Goal: Transaction & Acquisition: Book appointment/travel/reservation

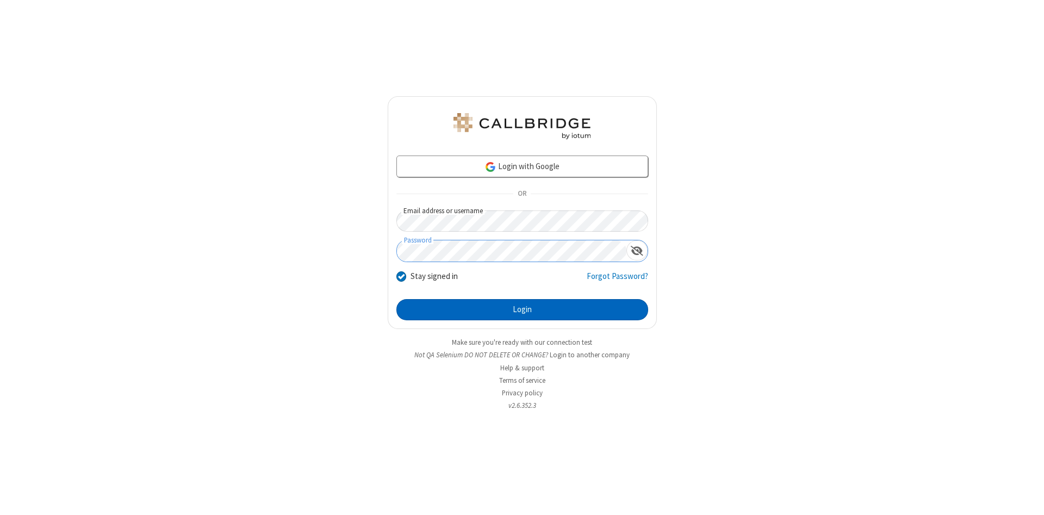
click at [522, 310] on button "Login" at bounding box center [522, 310] width 252 height 22
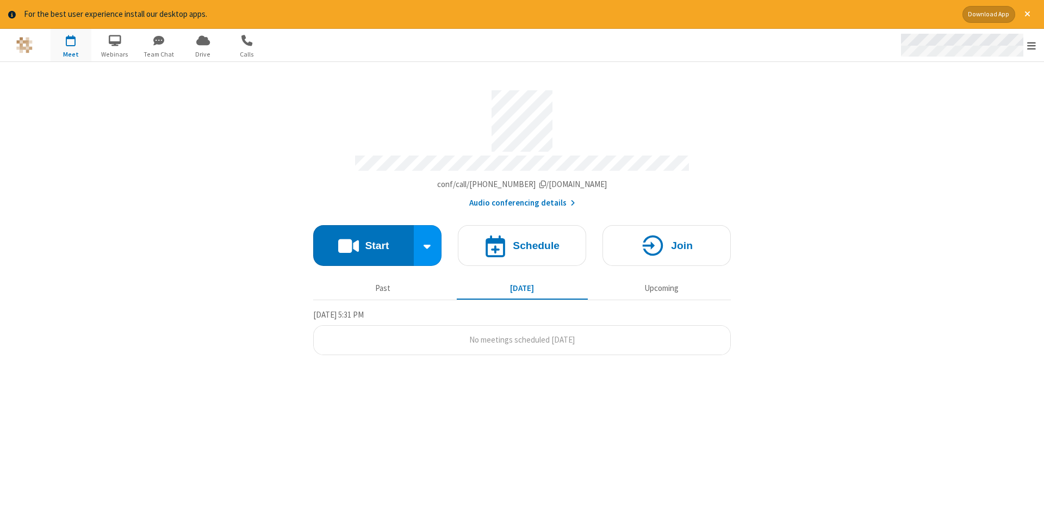
click at [1032, 46] on span "Open menu" at bounding box center [1031, 45] width 9 height 11
click at [71, 45] on span "button" at bounding box center [71, 40] width 41 height 18
click at [522, 241] on h4 "Schedule" at bounding box center [536, 245] width 47 height 10
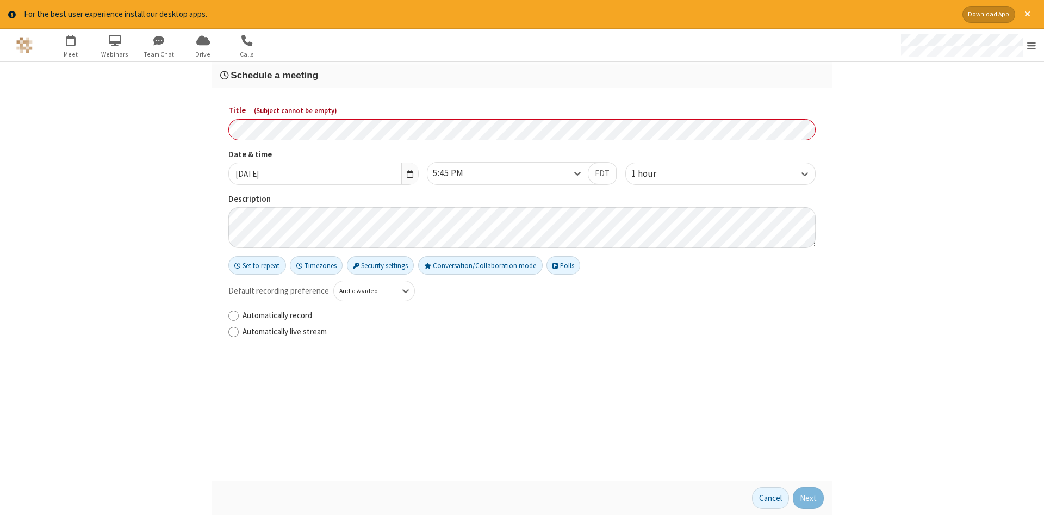
click at [522, 74] on h3 "Schedule a meeting" at bounding box center [522, 75] width 604 height 10
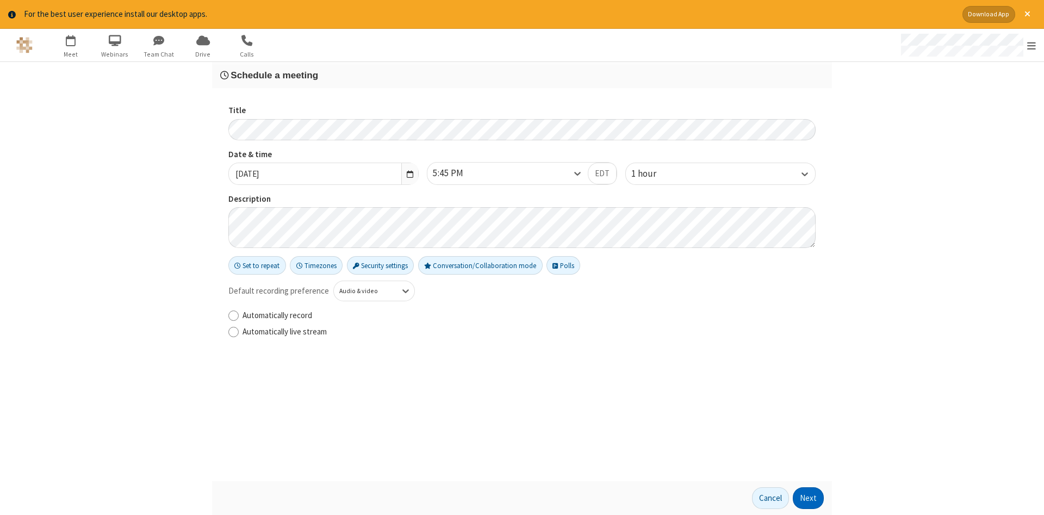
click at [809, 498] on button "Next" at bounding box center [808, 498] width 31 height 22
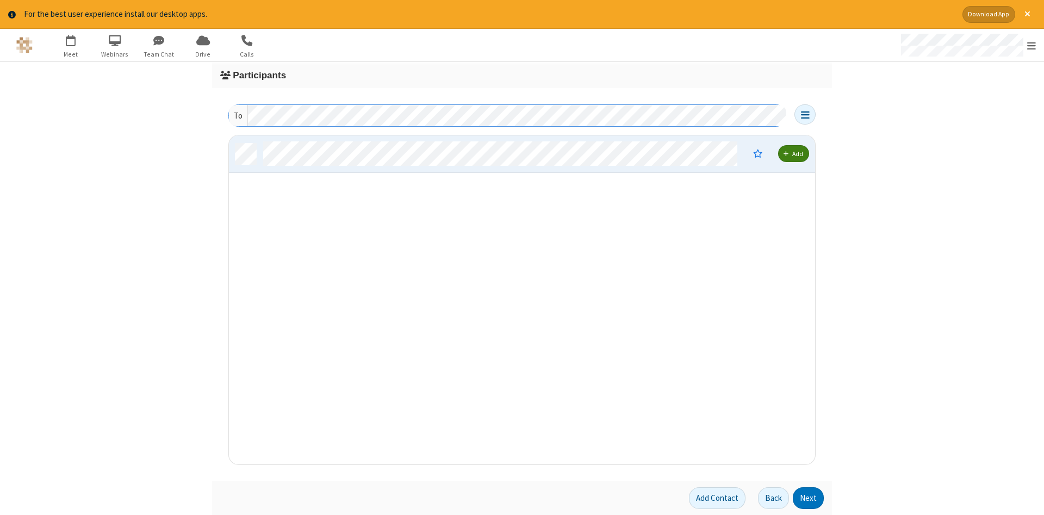
scroll to position [329, 586]
click at [809, 498] on button "Next" at bounding box center [808, 498] width 31 height 22
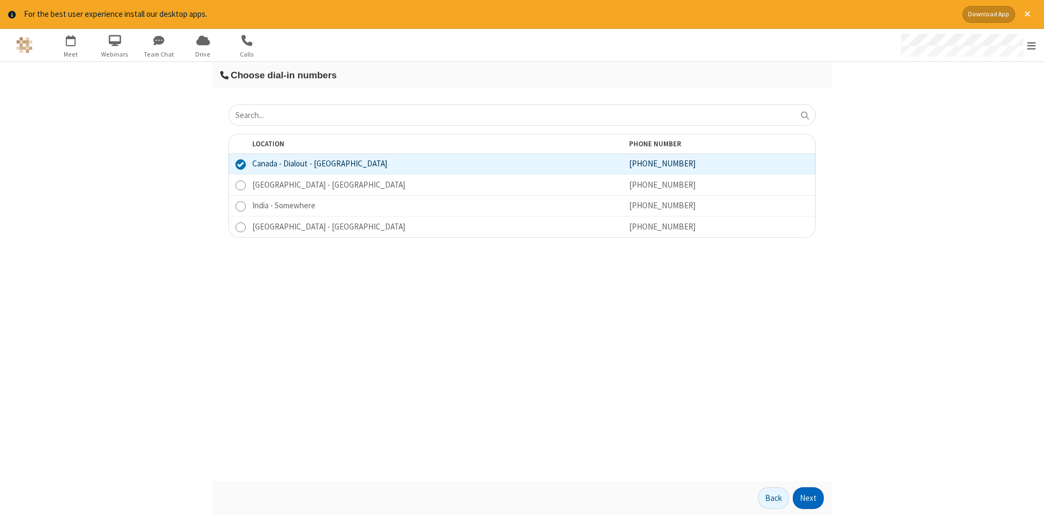
click at [809, 498] on button "Next" at bounding box center [808, 498] width 31 height 22
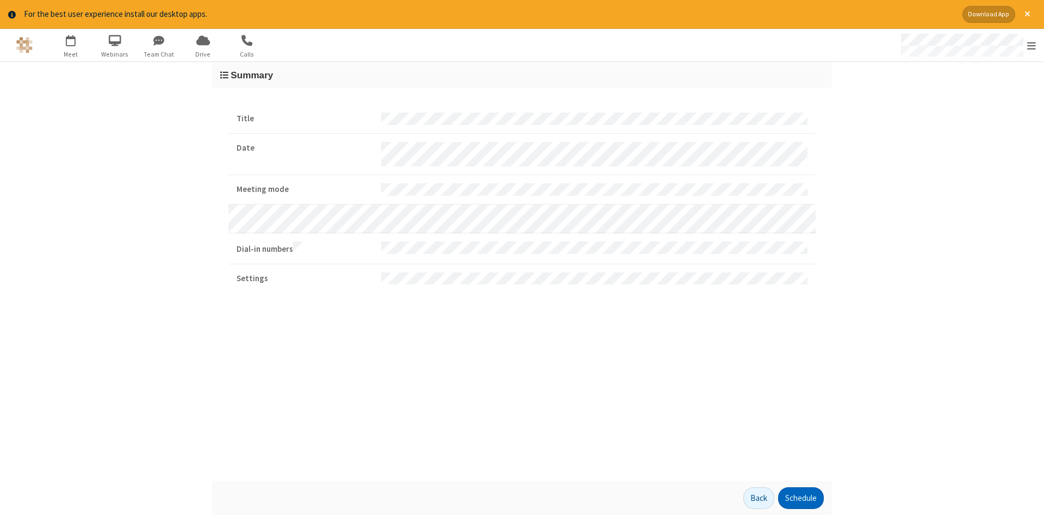
click at [800, 498] on button "Schedule" at bounding box center [801, 498] width 46 height 22
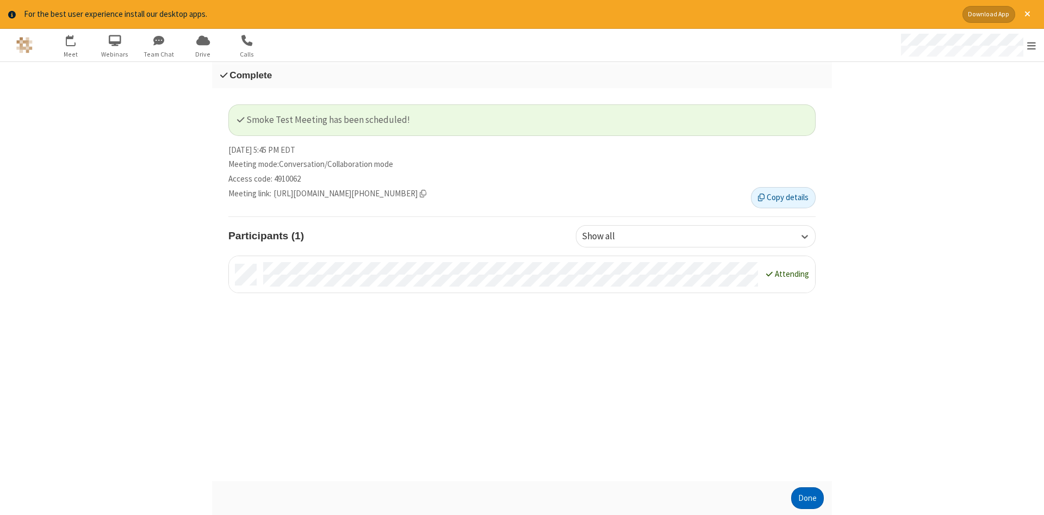
click at [807, 498] on button "Done" at bounding box center [807, 498] width 33 height 22
